Goal: Transaction & Acquisition: Download file/media

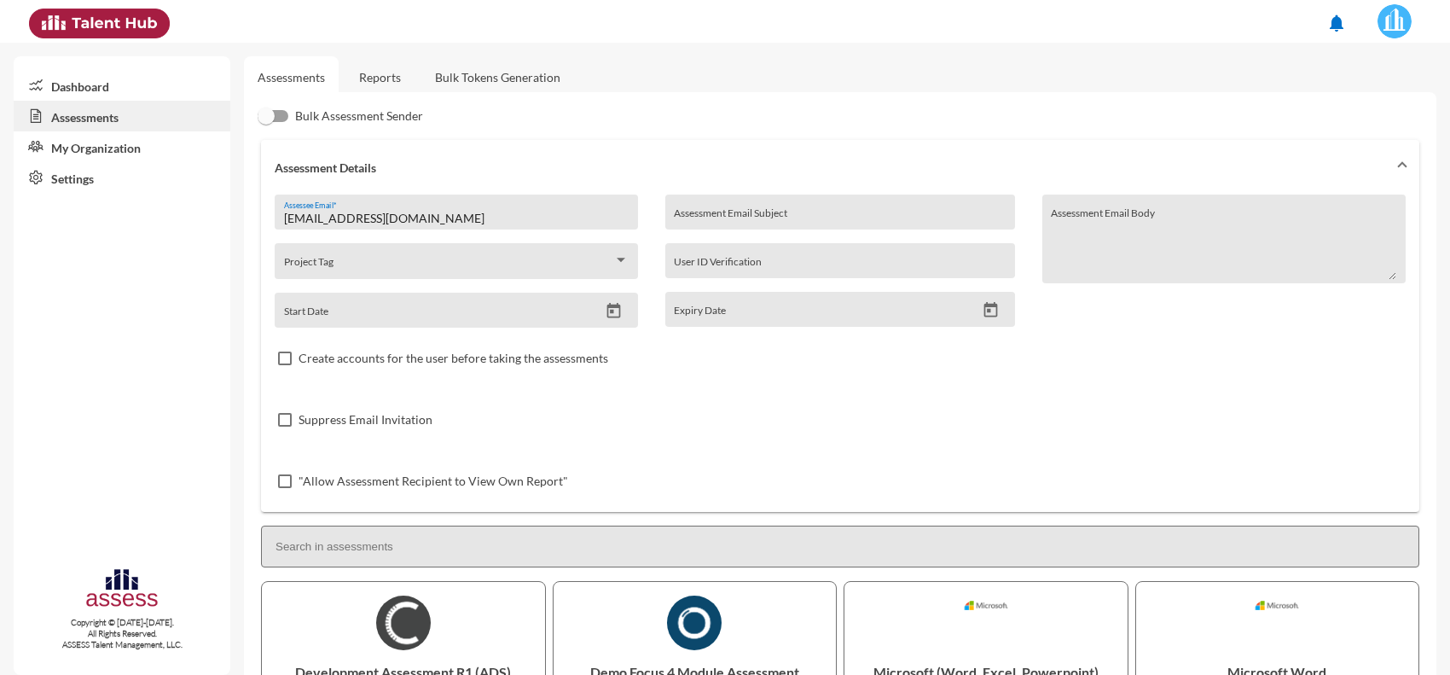
scroll to position [426, 0]
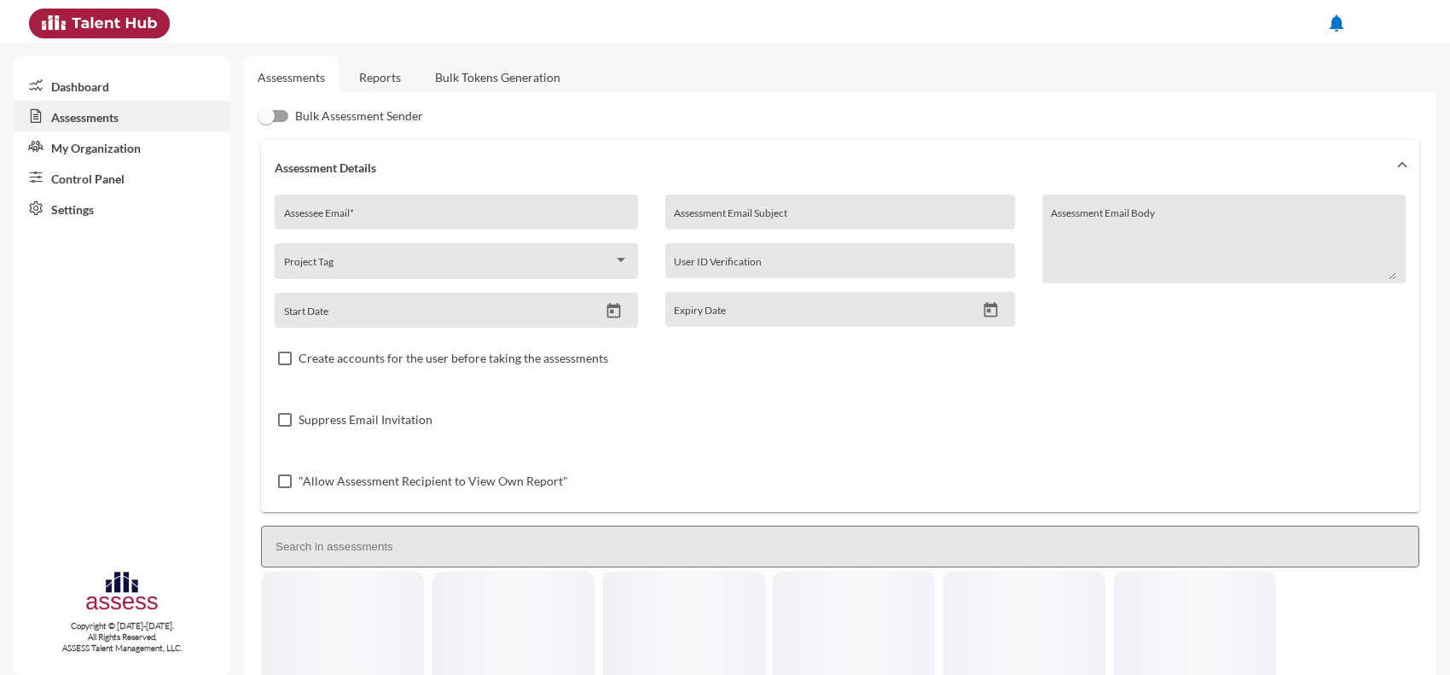
click at [382, 77] on link "Reports" at bounding box center [379, 77] width 69 height 42
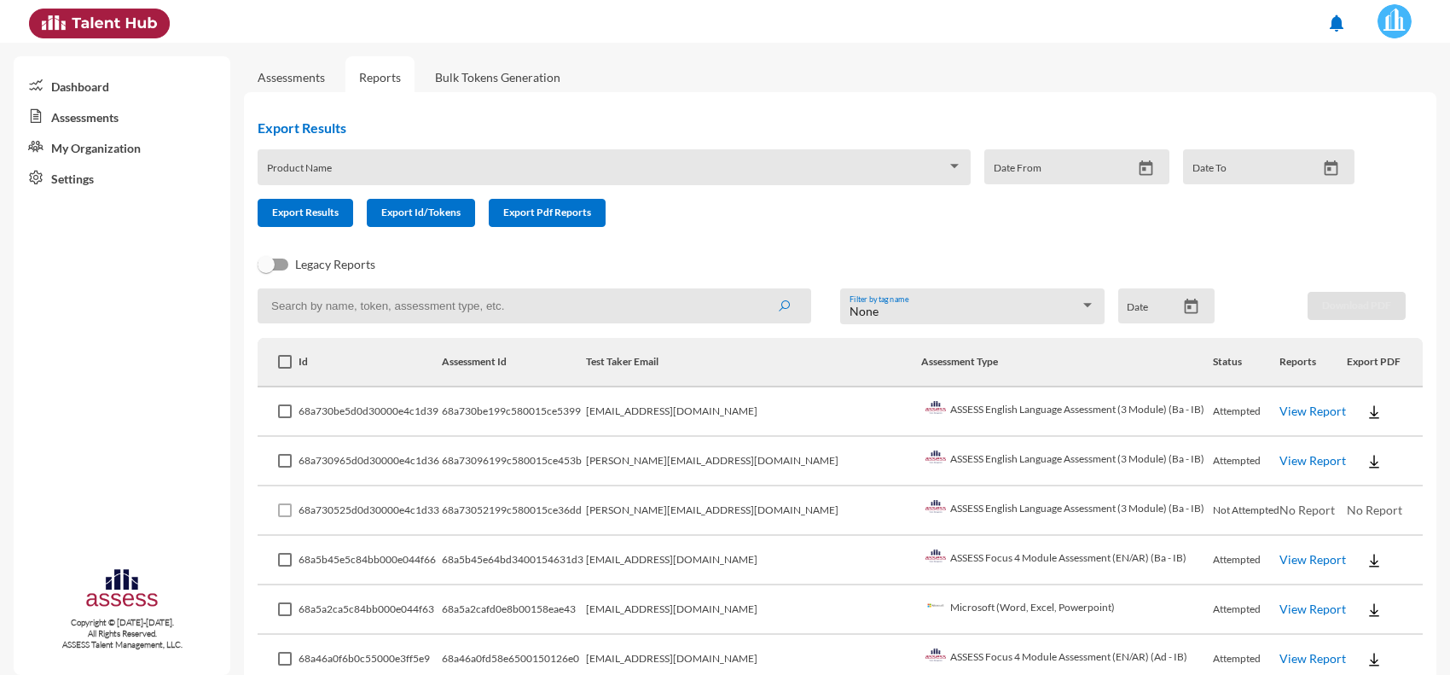
click at [838, 420] on td "[EMAIL_ADDRESS][DOMAIN_NAME]" at bounding box center [754, 411] width 336 height 49
click at [1279, 414] on link "View Report" at bounding box center [1312, 410] width 67 height 14
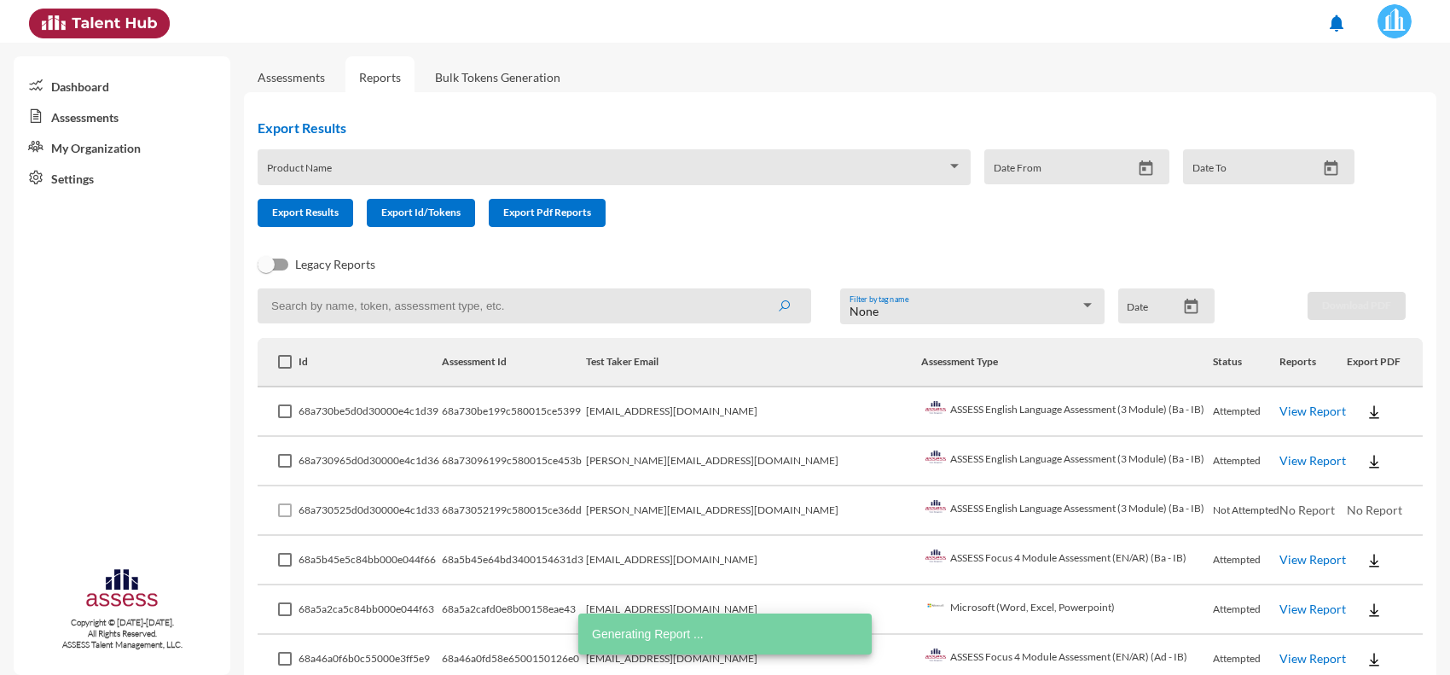
click at [1279, 474] on td "View Report" at bounding box center [1312, 461] width 67 height 49
click at [1279, 465] on link "View Report" at bounding box center [1312, 460] width 67 height 14
click at [1365, 412] on img at bounding box center [1373, 411] width 17 height 17
click at [1336, 446] on button "EN" at bounding box center [1370, 442] width 96 height 32
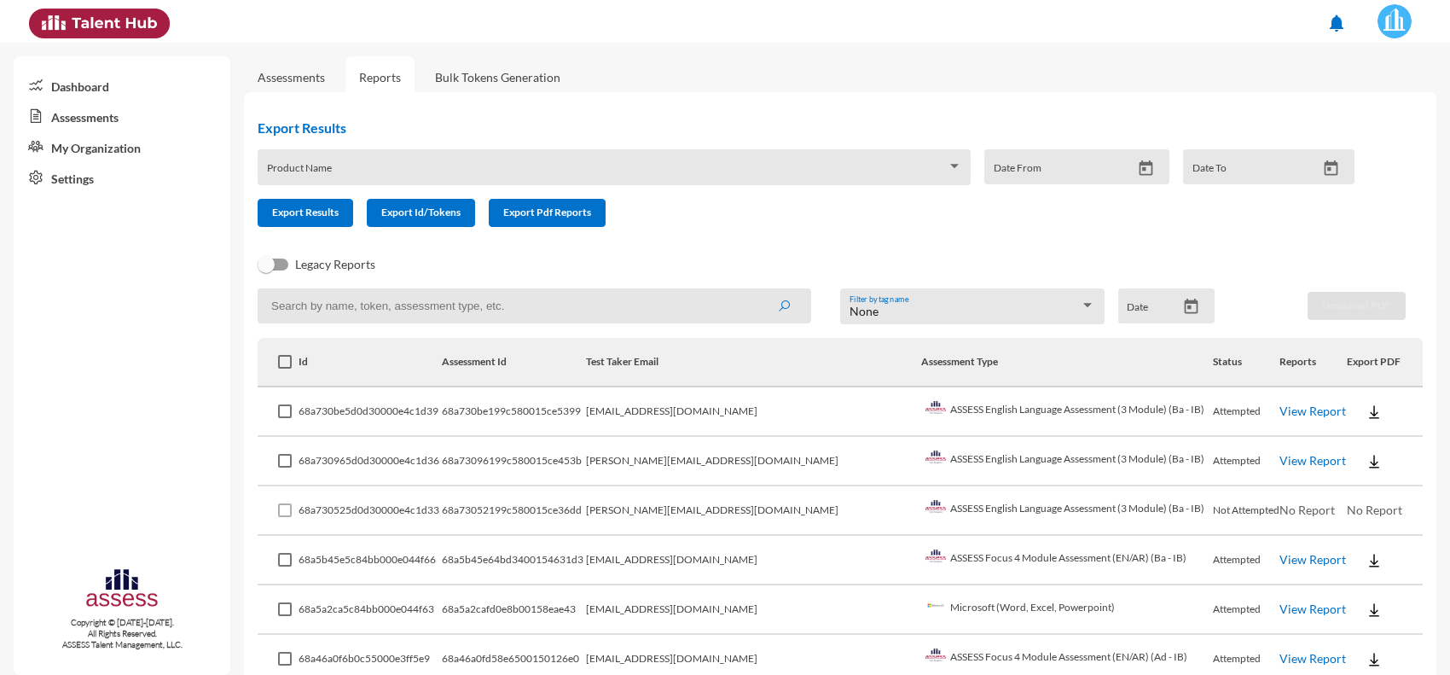
click at [1365, 467] on img at bounding box center [1373, 461] width 17 height 17
click at [1344, 487] on button "EN" at bounding box center [1370, 490] width 96 height 32
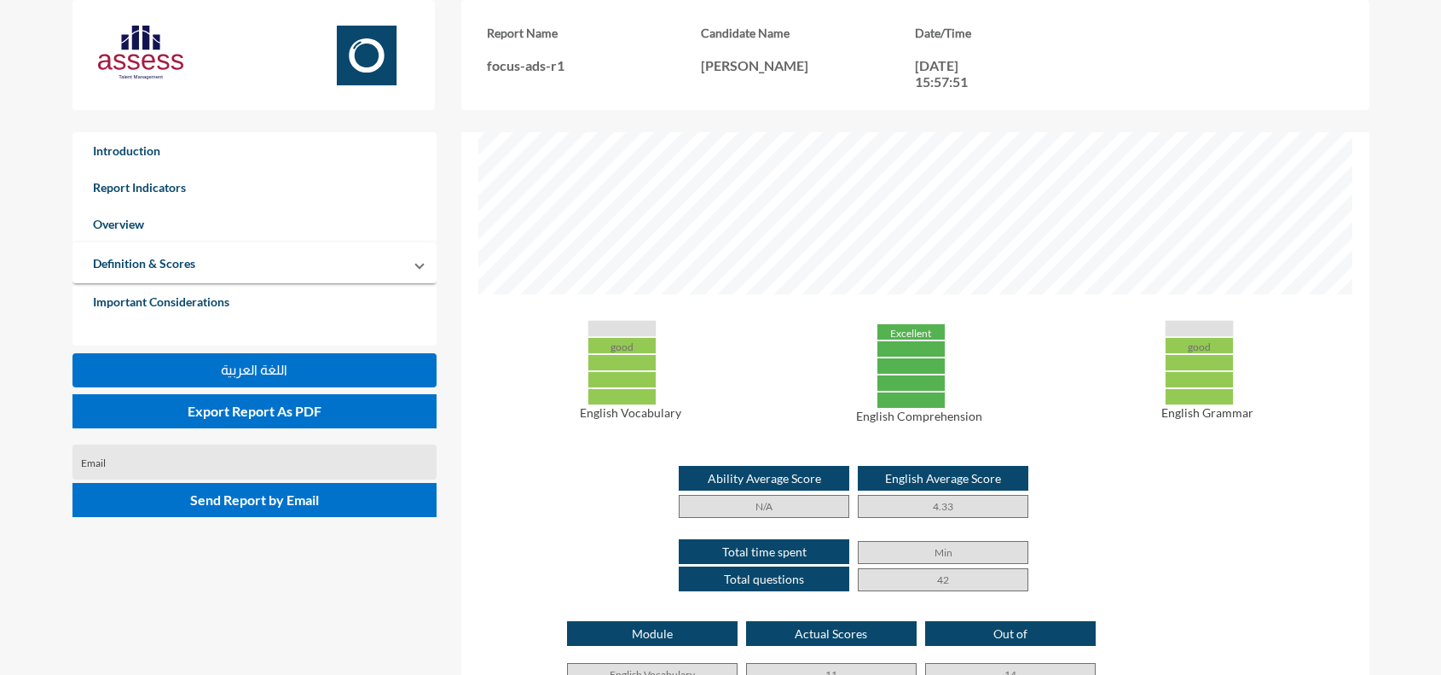
scroll to position [746, 0]
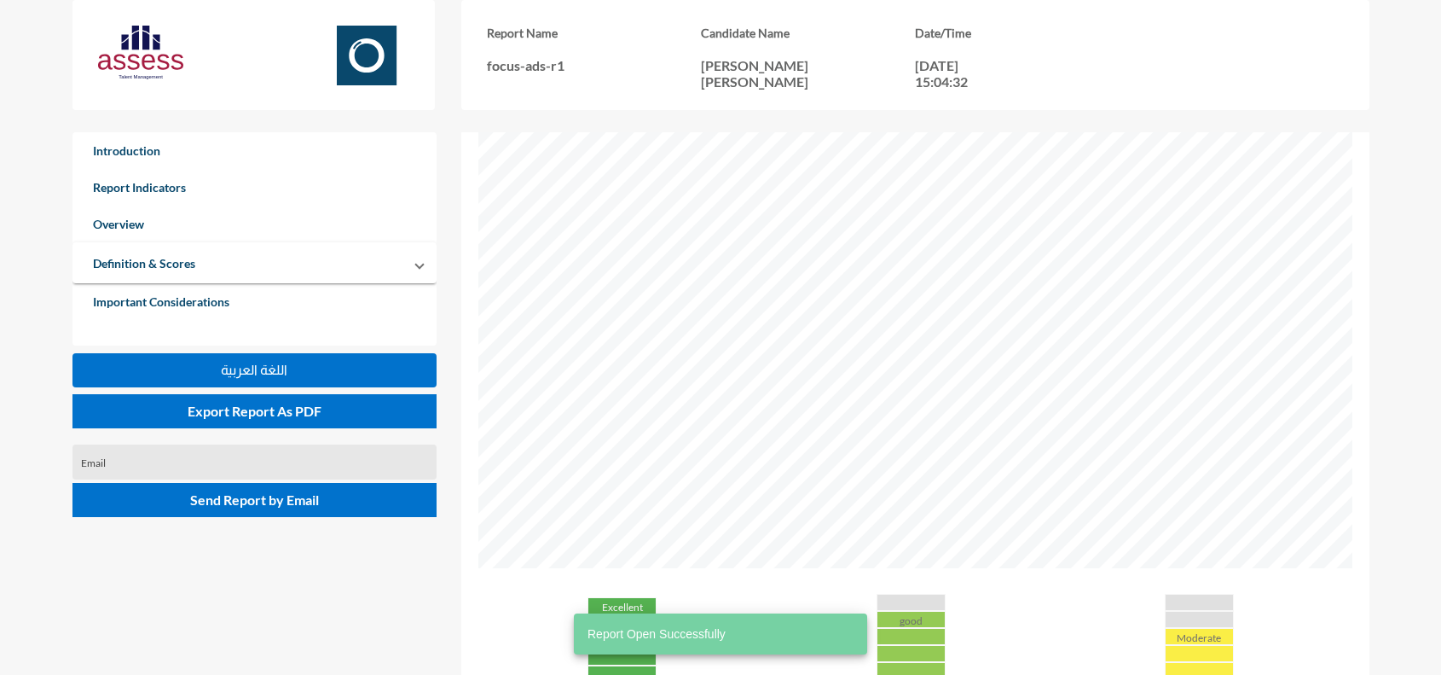
scroll to position [533, 0]
